Goal: Task Accomplishment & Management: Manage account settings

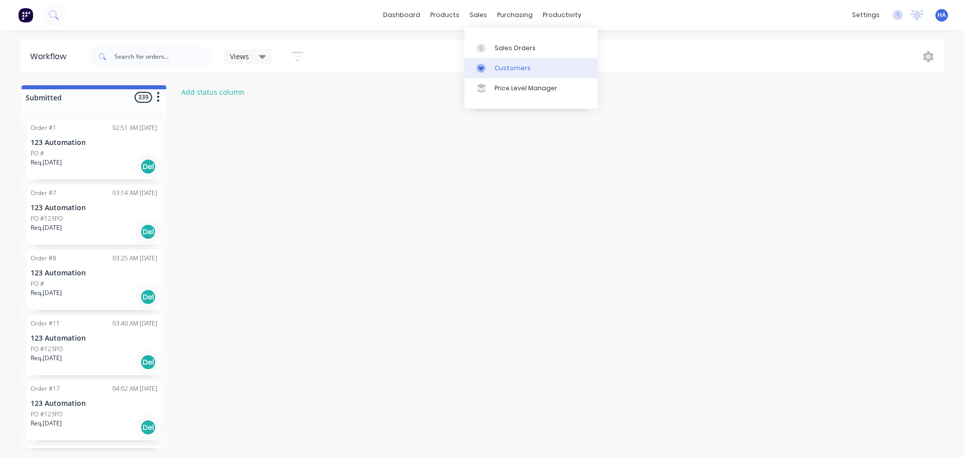
click at [508, 66] on div "Customers" at bounding box center [512, 68] width 36 height 9
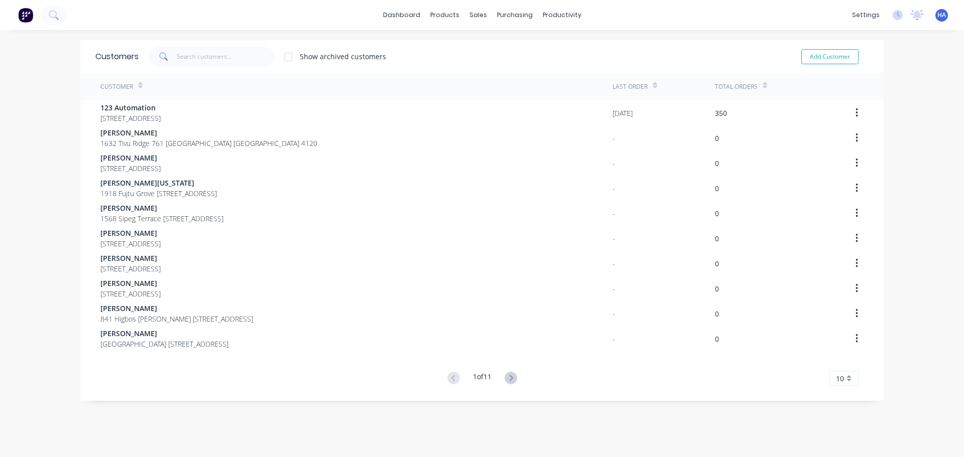
click at [937, 12] on span "HA" at bounding box center [941, 15] width 9 height 9
click at [857, 130] on div "Sign out" at bounding box center [856, 134] width 27 height 9
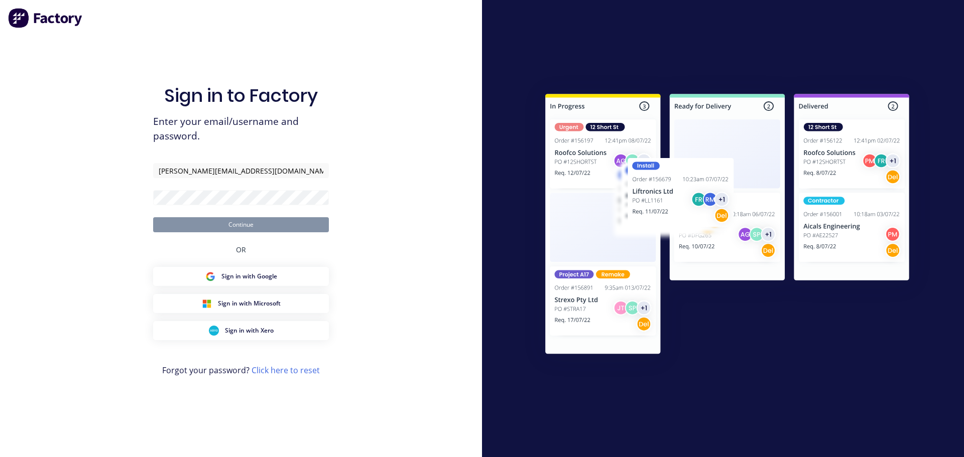
type input "harold+rc@hd.com"
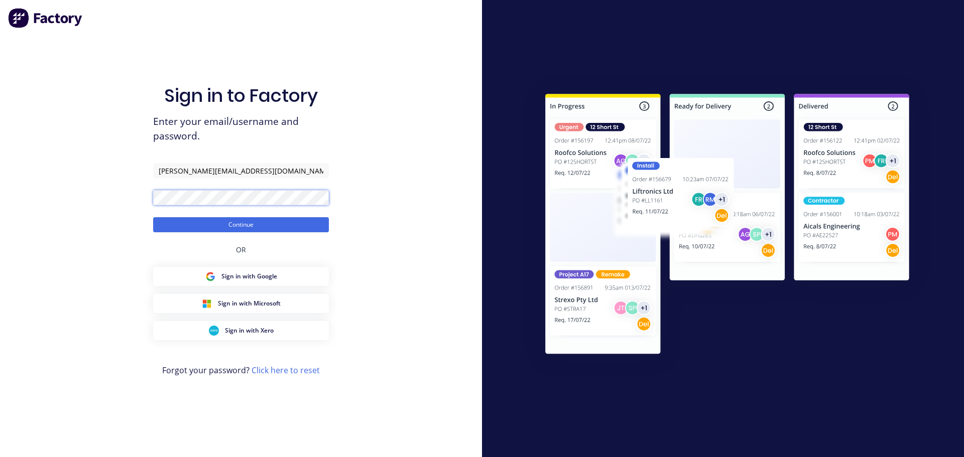
click at [153, 217] on button "Continue" at bounding box center [241, 224] width 176 height 15
